Goal: Task Accomplishment & Management: Use online tool/utility

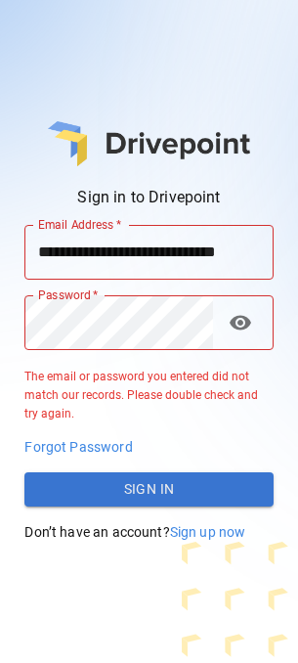
click at [175, 490] on button "Sign In" at bounding box center [148, 489] width 248 height 35
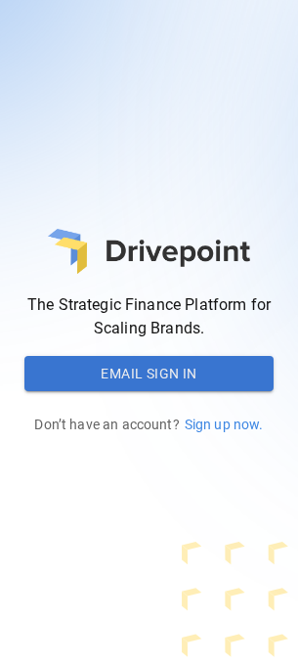
click at [102, 10] on button "Email Sign In" at bounding box center [148, 373] width 248 height 35
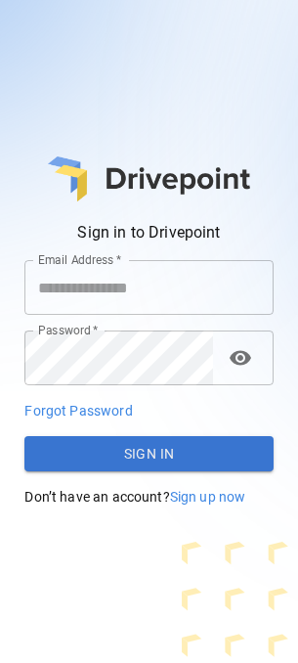
click at [102, 10] on input "Email Address   *" at bounding box center [148, 287] width 248 height 55
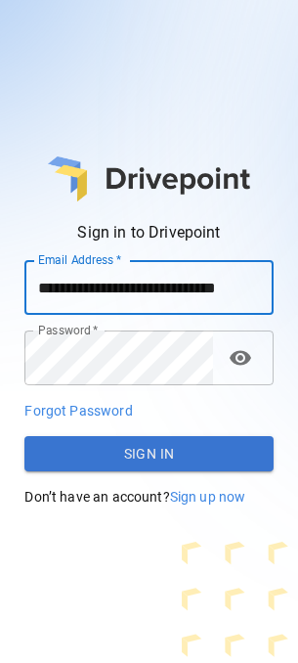
scroll to position [0, 20]
type input "**********"
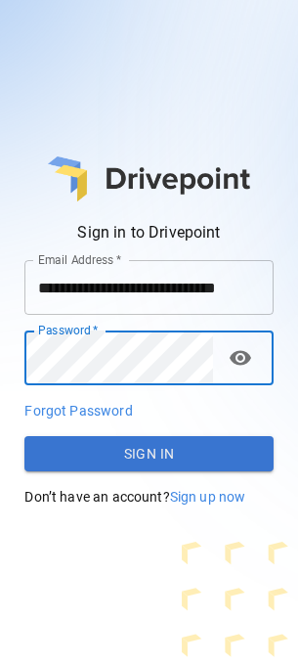
scroll to position [0, 0]
click at [102, 10] on button "Sign In" at bounding box center [148, 453] width 248 height 35
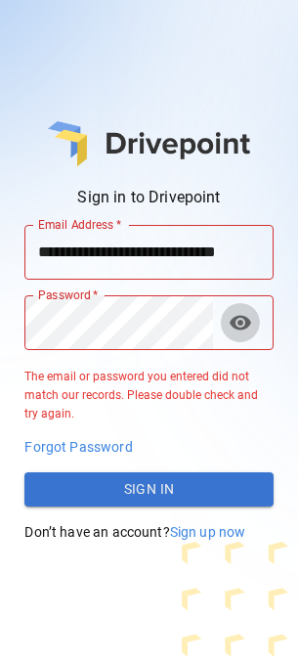
click at [102, 10] on span "visibility" at bounding box center [240, 322] width 23 height 23
click at [102, 10] on span "visibility_off" at bounding box center [240, 322] width 23 height 23
